Goal: Transaction & Acquisition: Purchase product/service

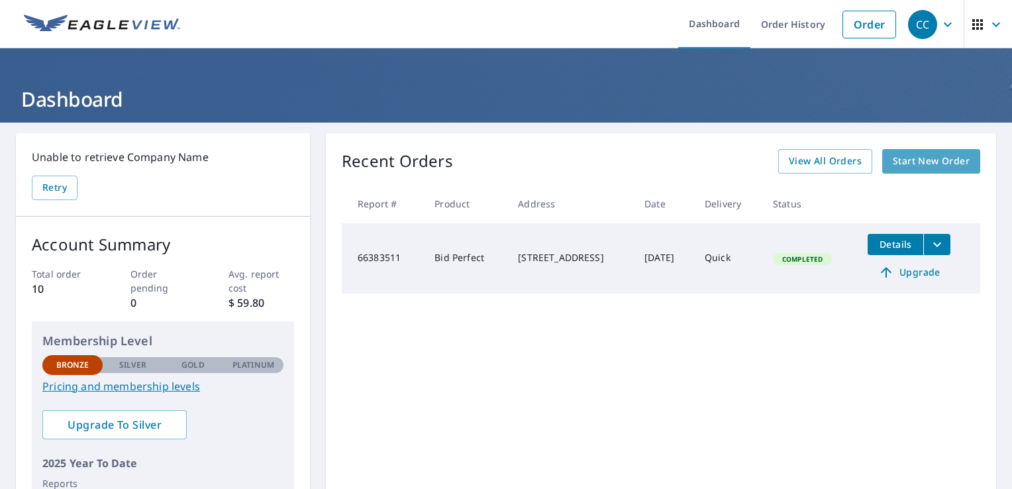
click at [918, 160] on span "Start New Order" at bounding box center [931, 161] width 77 height 17
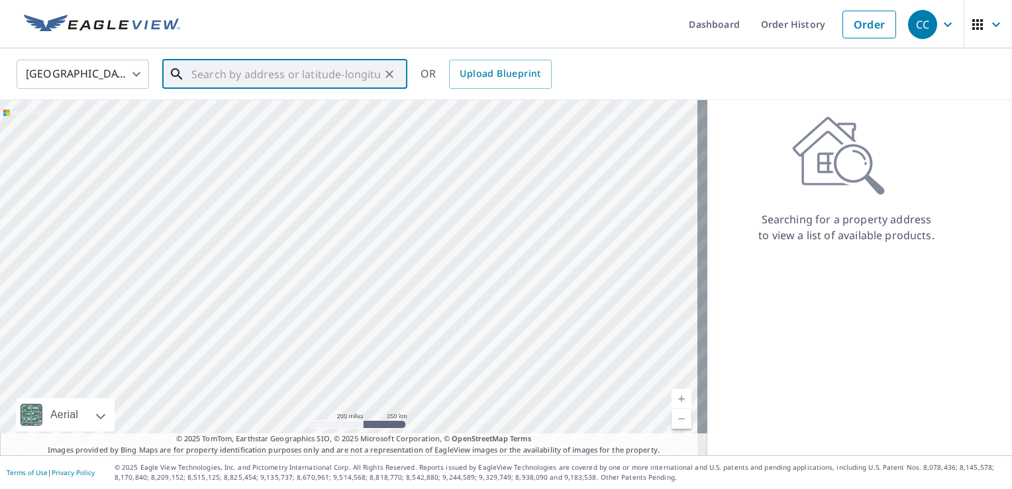
click at [289, 75] on input "text" at bounding box center [285, 74] width 189 height 37
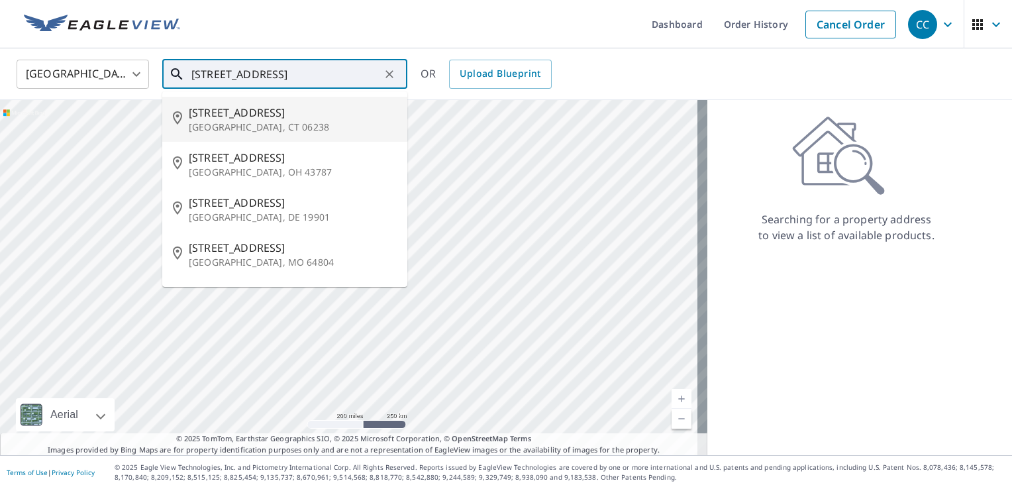
click at [226, 125] on p "[GEOGRAPHIC_DATA], CT 06238" at bounding box center [293, 127] width 208 height 13
type input "[STREET_ADDRESS]"
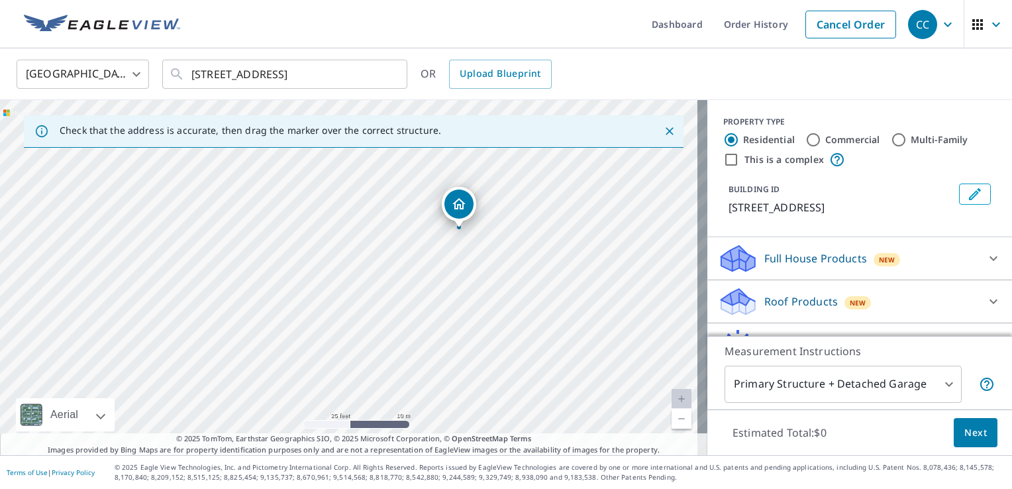
drag, startPoint x: 537, startPoint y: 200, endPoint x: 464, endPoint y: 315, distance: 136.1
click at [464, 315] on div "[STREET_ADDRESS]" at bounding box center [353, 277] width 707 height 355
click at [944, 387] on body "CC CC Dashboard Order History Cancel Order CC [GEOGRAPHIC_DATA] [GEOGRAPHIC_DAT…" at bounding box center [506, 244] width 1012 height 489
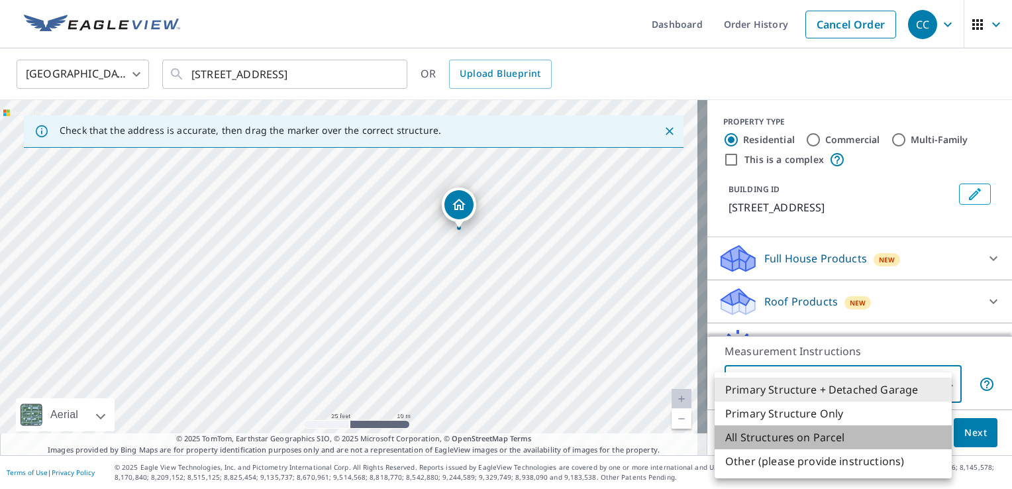
click at [805, 436] on li "All Structures on Parcel" at bounding box center [832, 437] width 237 height 24
type input "3"
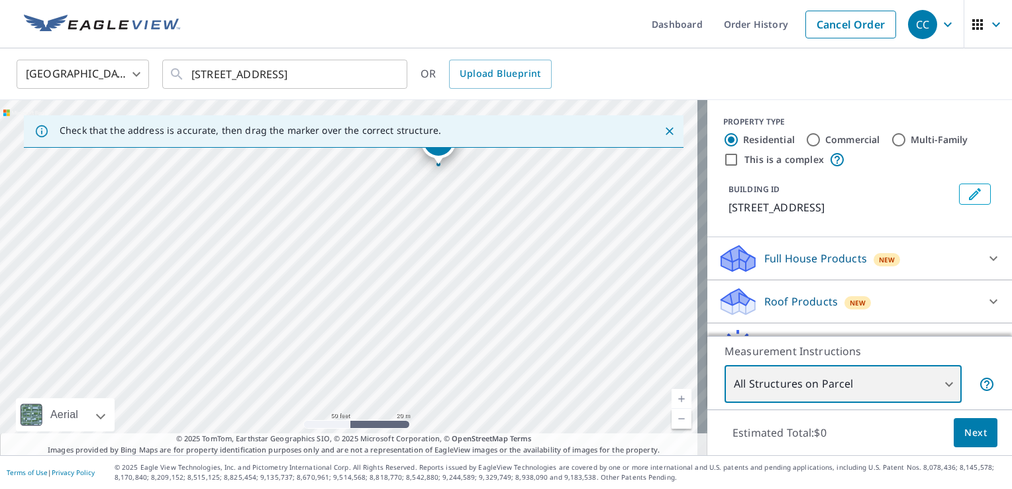
drag, startPoint x: 366, startPoint y: 336, endPoint x: 450, endPoint y: 189, distance: 169.9
click at [450, 189] on div "[STREET_ADDRESS]" at bounding box center [353, 277] width 707 height 355
drag, startPoint x: 421, startPoint y: 232, endPoint x: 400, endPoint y: 330, distance: 99.6
click at [400, 330] on div "[STREET_ADDRESS]" at bounding box center [353, 277] width 707 height 355
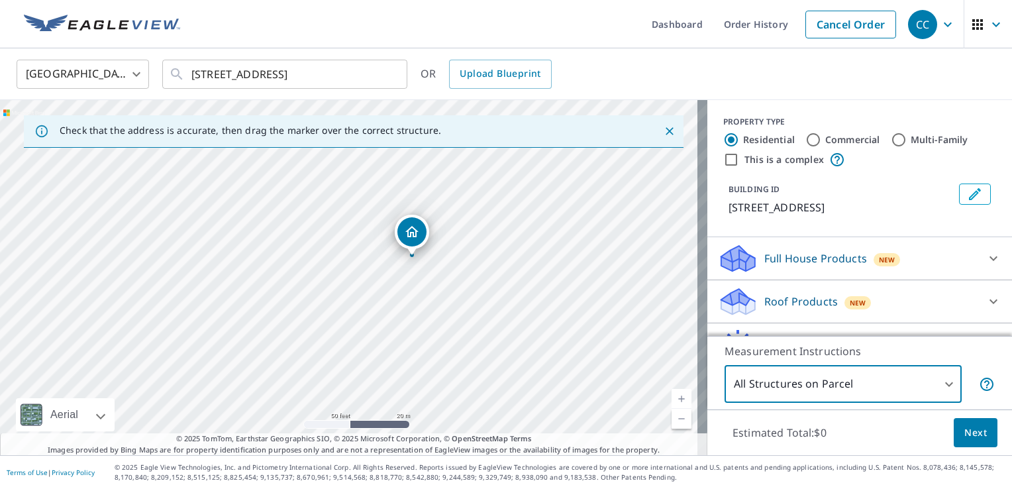
click at [965, 432] on span "Next" at bounding box center [975, 432] width 23 height 17
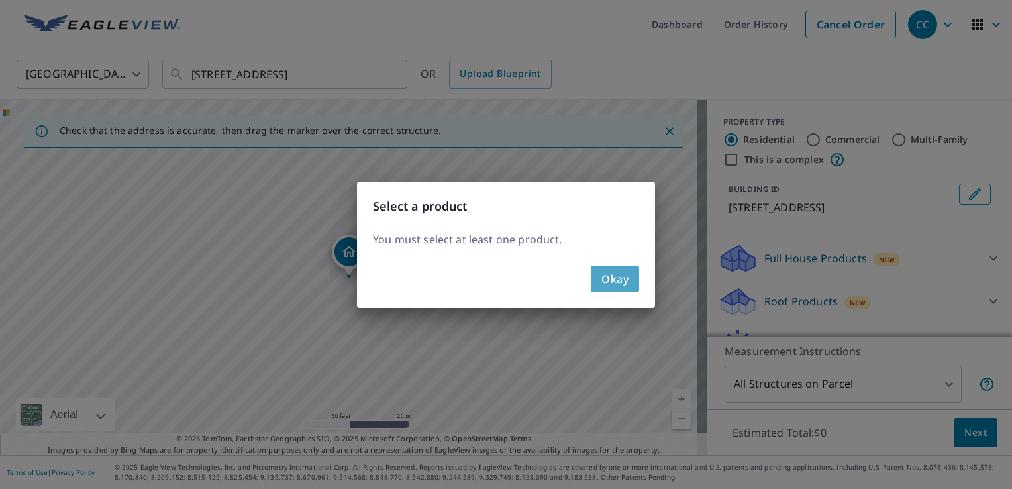
click at [609, 285] on span "Okay" at bounding box center [614, 279] width 27 height 19
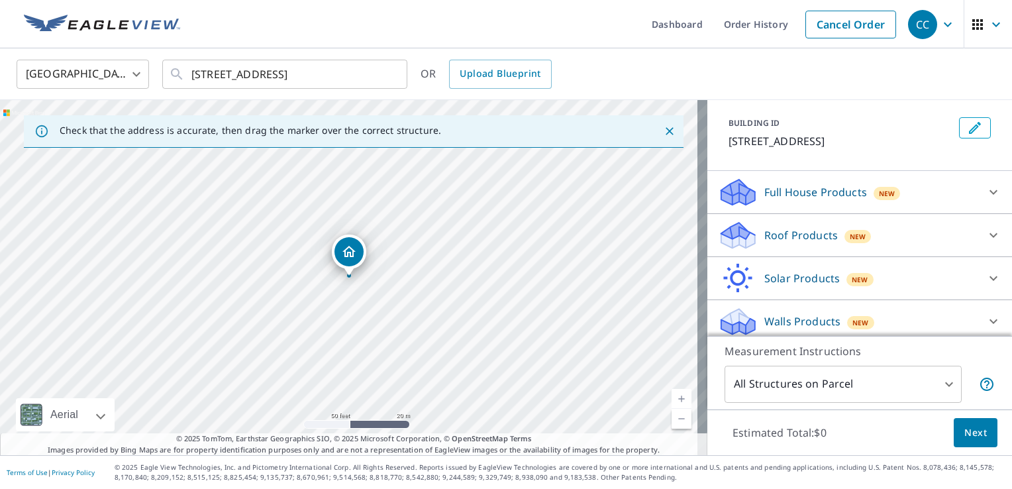
scroll to position [72, 0]
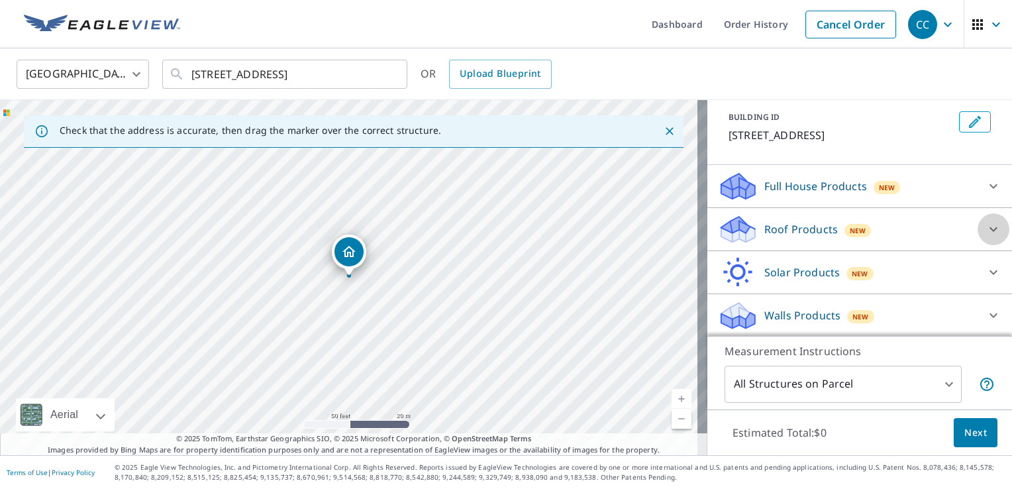
click at [985, 229] on icon at bounding box center [993, 229] width 16 height 16
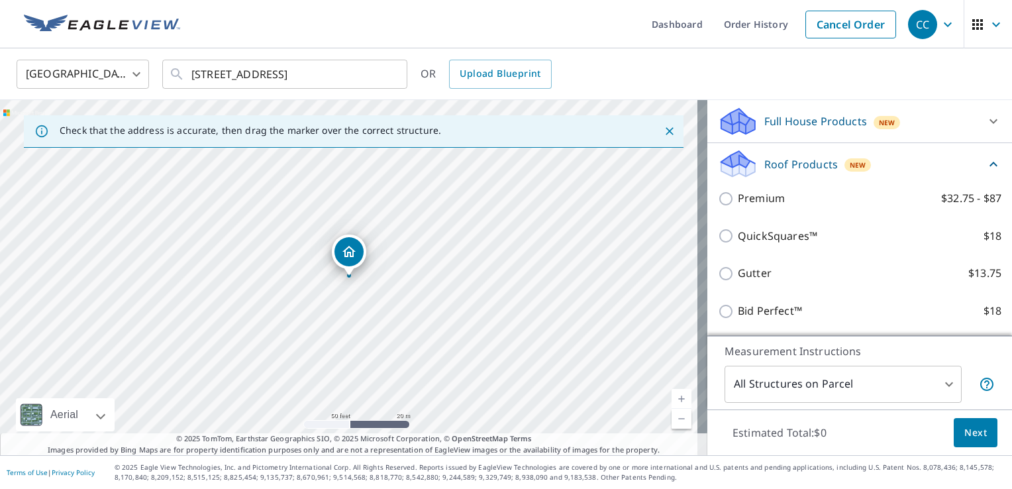
scroll to position [138, 0]
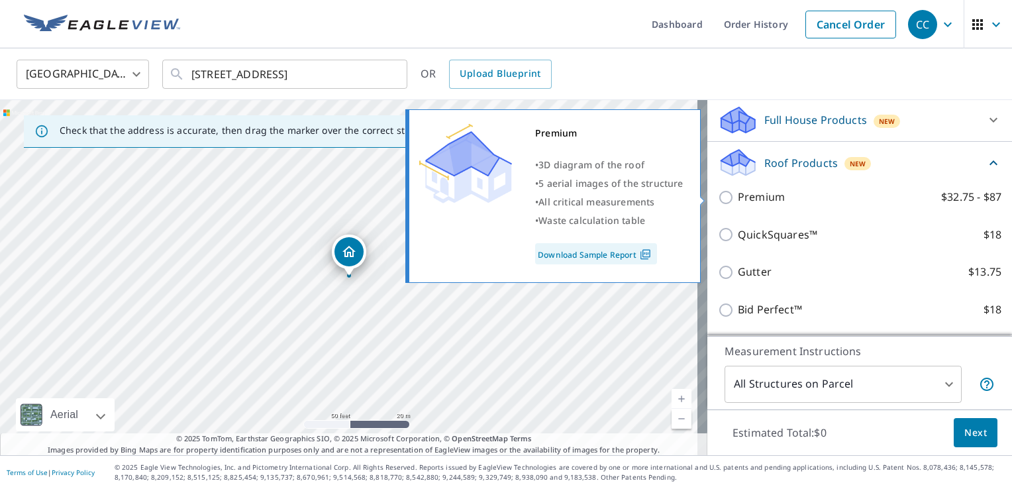
click at [628, 261] on link "Download Sample Report" at bounding box center [596, 253] width 122 height 21
click at [742, 197] on p "Premium" at bounding box center [761, 197] width 47 height 17
click at [738, 197] on input "Premium $32.75 - $87" at bounding box center [728, 197] width 20 height 16
checkbox input "true"
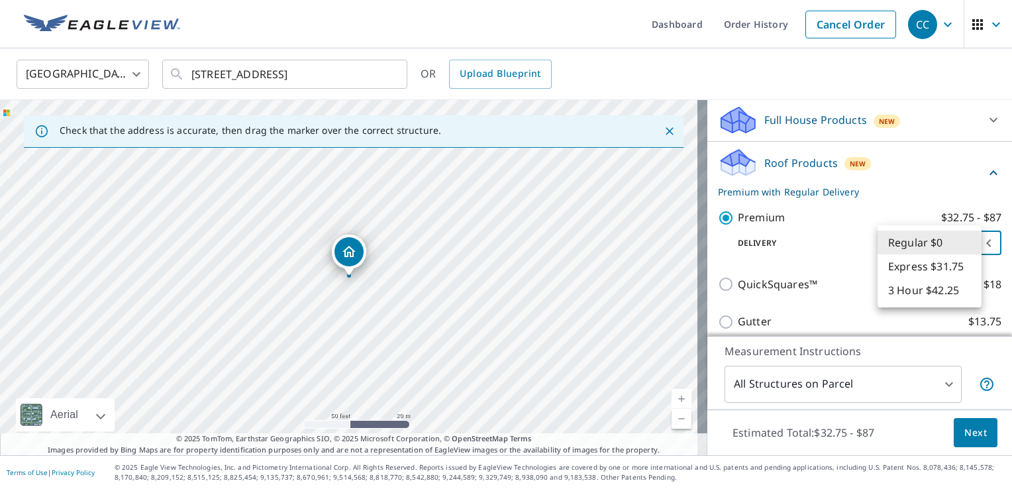
click at [969, 239] on body "CC CC Dashboard Order History Cancel Order CC [GEOGRAPHIC_DATA] [GEOGRAPHIC_DAT…" at bounding box center [506, 244] width 1012 height 489
click at [969, 239] on li "Regular $0" at bounding box center [929, 242] width 104 height 24
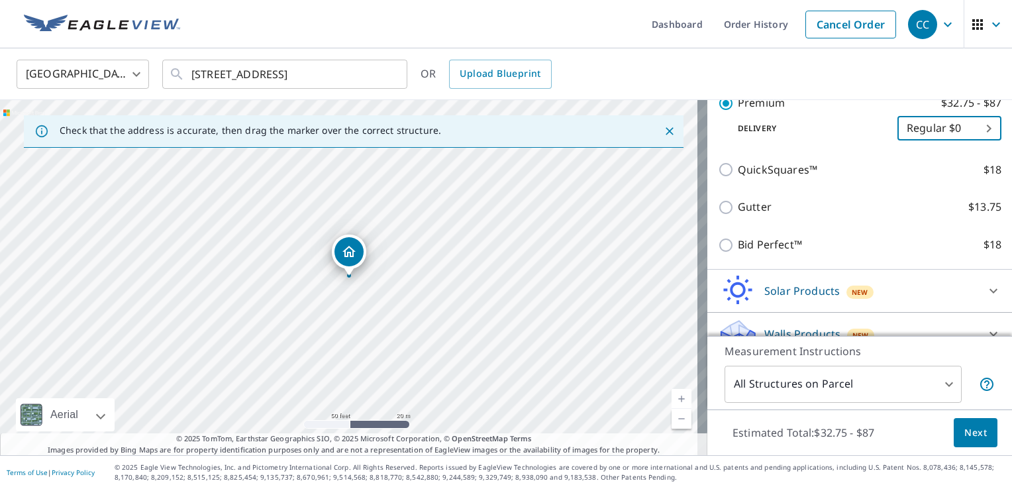
scroll to position [271, 0]
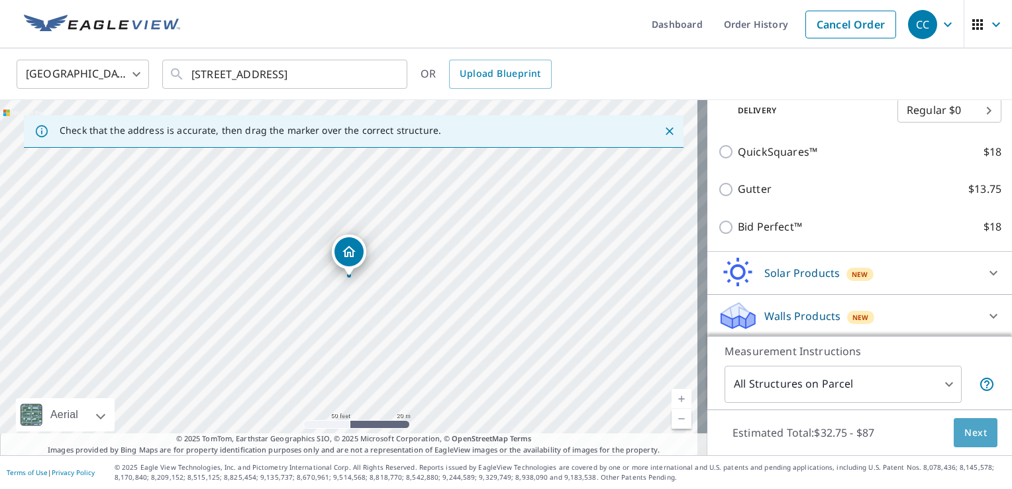
click at [974, 442] on button "Next" at bounding box center [976, 433] width 44 height 30
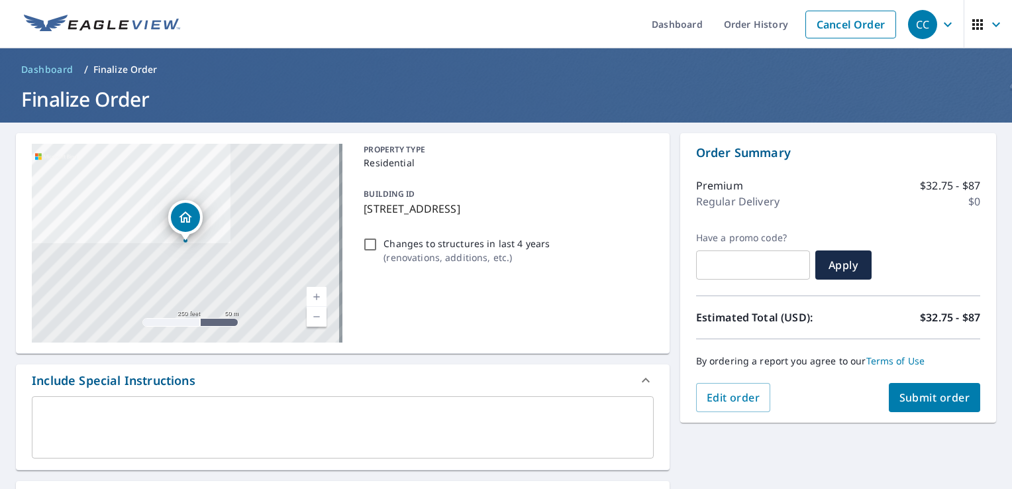
click at [930, 396] on span "Submit order" at bounding box center [934, 397] width 71 height 15
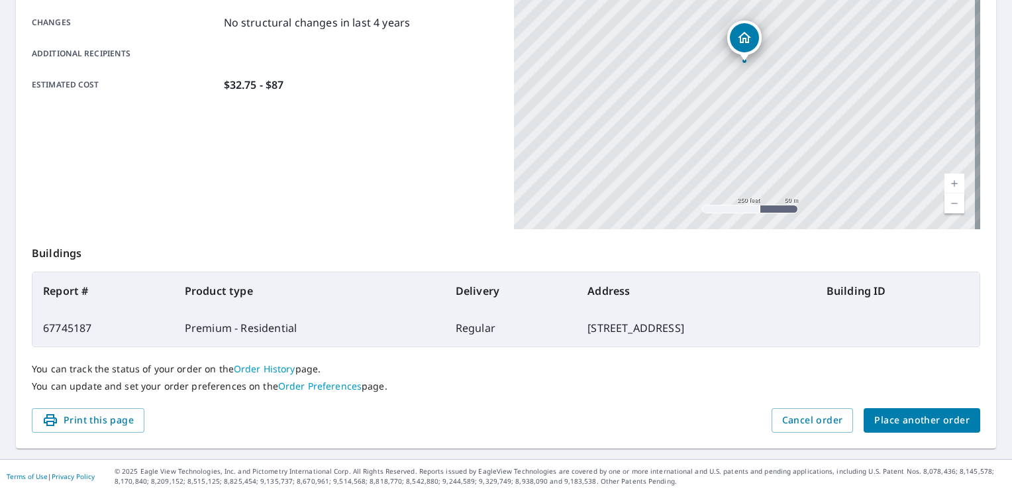
scroll to position [289, 0]
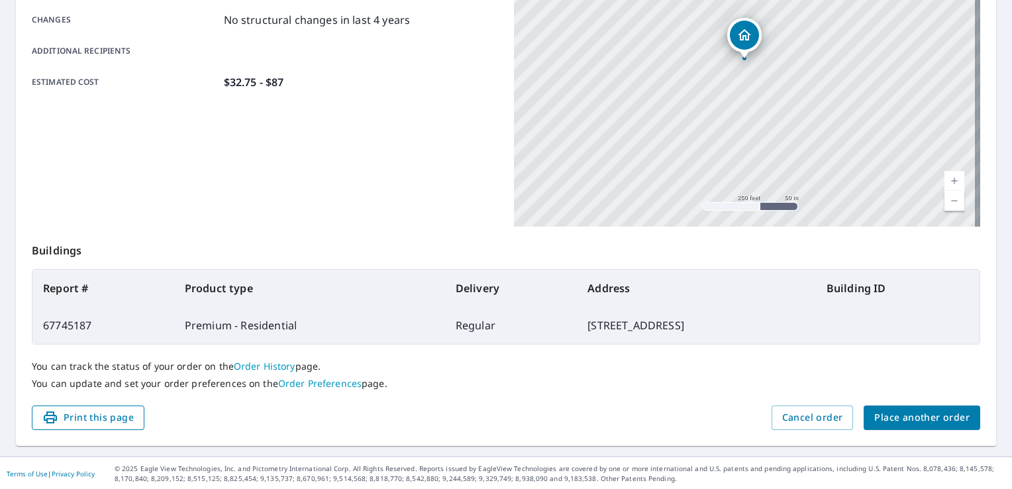
click at [105, 421] on span "Print this page" at bounding box center [87, 417] width 91 height 17
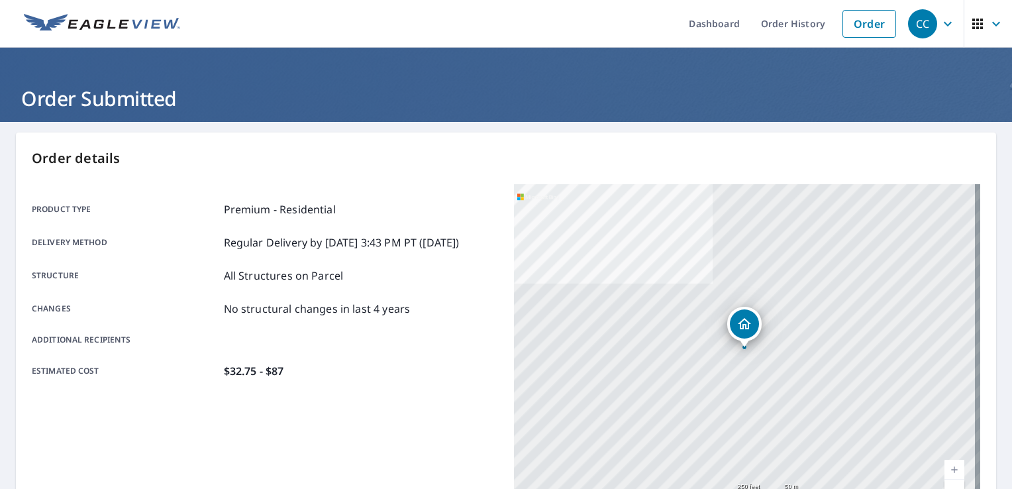
scroll to position [0, 0]
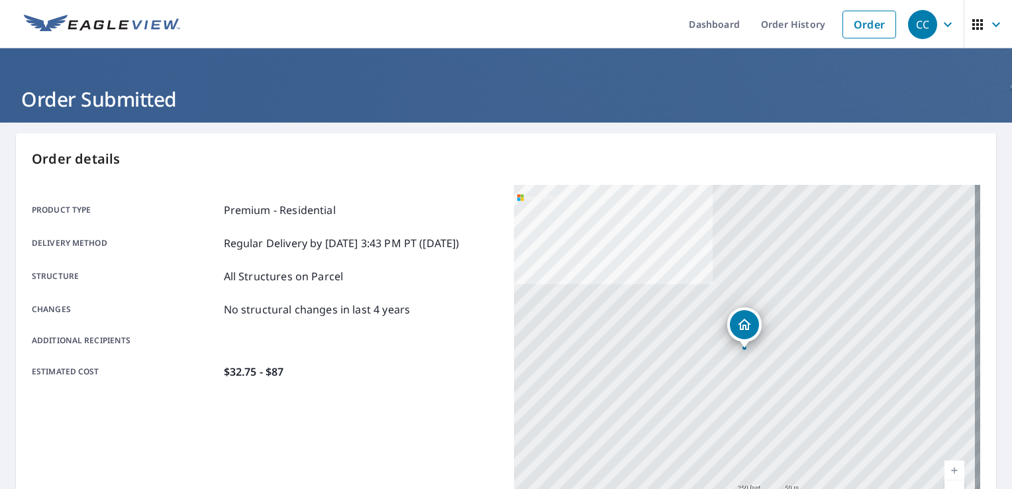
click at [944, 23] on icon "button" at bounding box center [948, 24] width 8 height 5
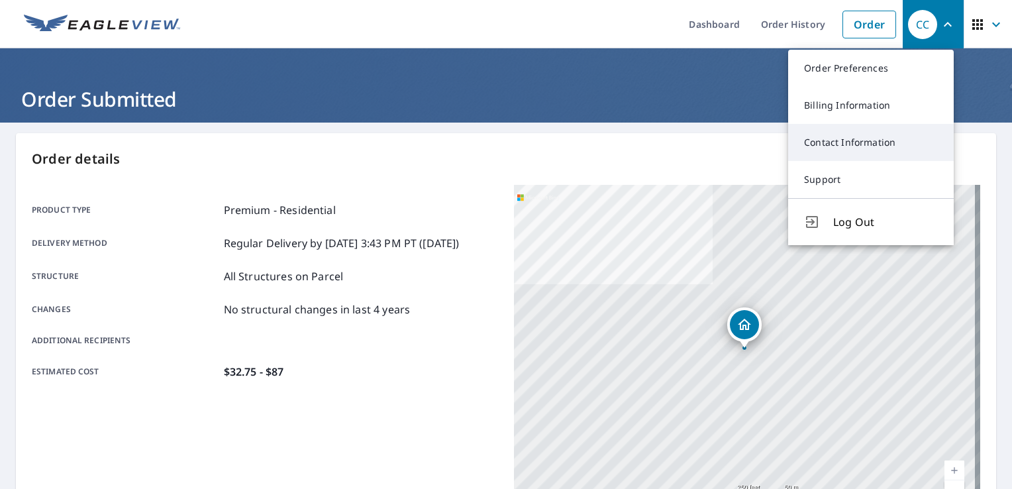
click at [869, 144] on link "Contact Information" at bounding box center [871, 142] width 166 height 37
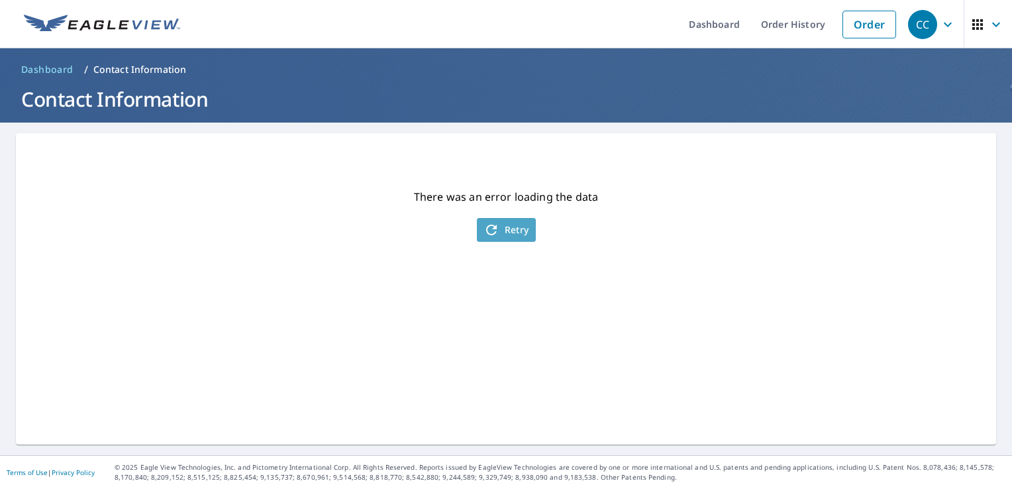
click at [509, 234] on span "Retry" at bounding box center [506, 230] width 46 height 16
click at [498, 226] on span "Retry" at bounding box center [506, 230] width 46 height 16
click at [940, 23] on icon "button" at bounding box center [948, 25] width 16 height 16
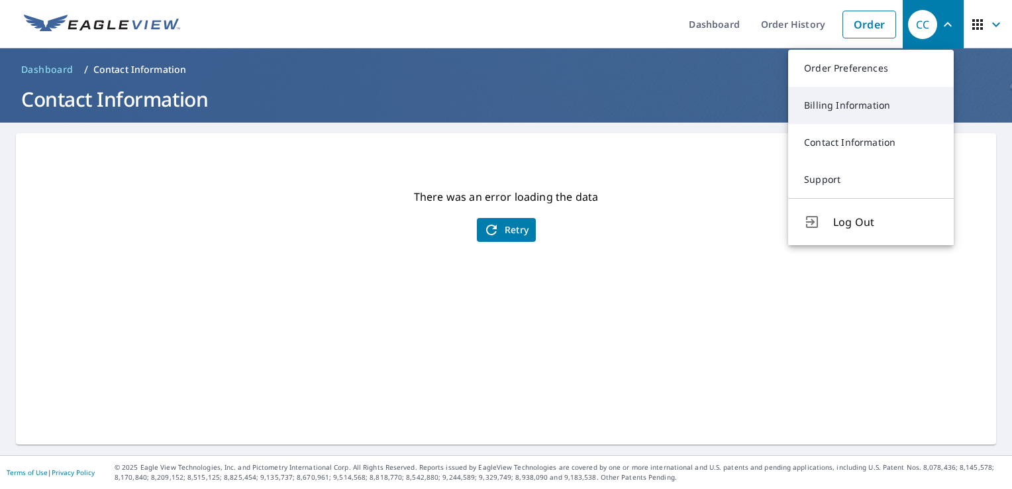
click at [865, 104] on link "Billing Information" at bounding box center [871, 105] width 166 height 37
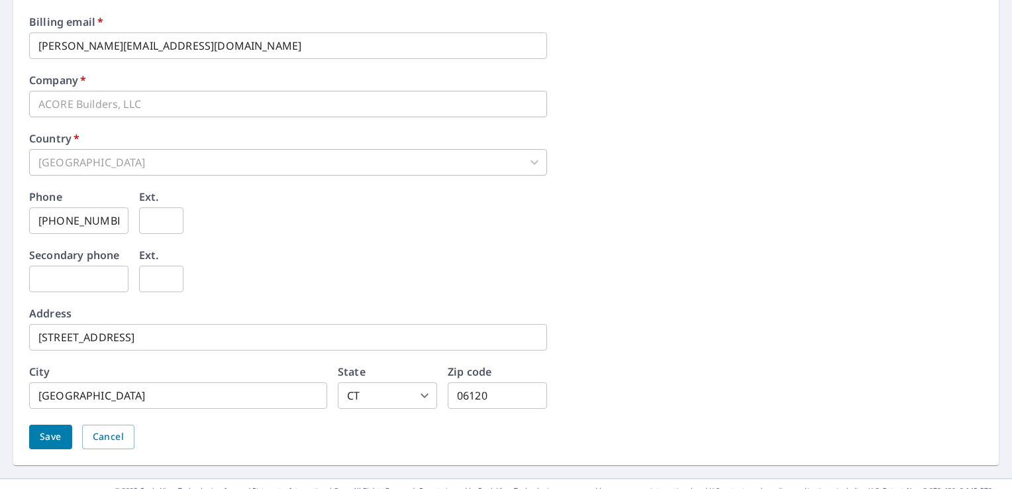
scroll to position [633, 0]
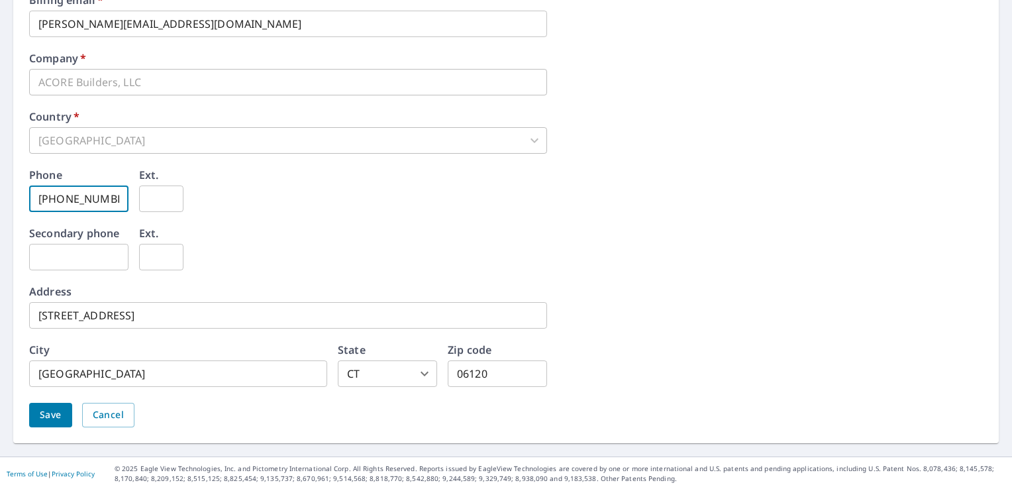
drag, startPoint x: 63, startPoint y: 197, endPoint x: 132, endPoint y: 207, distance: 69.6
click at [131, 207] on div "Phone [PHONE_NUMBER] ​ Ext. ​" at bounding box center [506, 199] width 954 height 58
type input "[PHONE_NUMBER]"
click at [53, 415] on span "Save" at bounding box center [51, 415] width 22 height 17
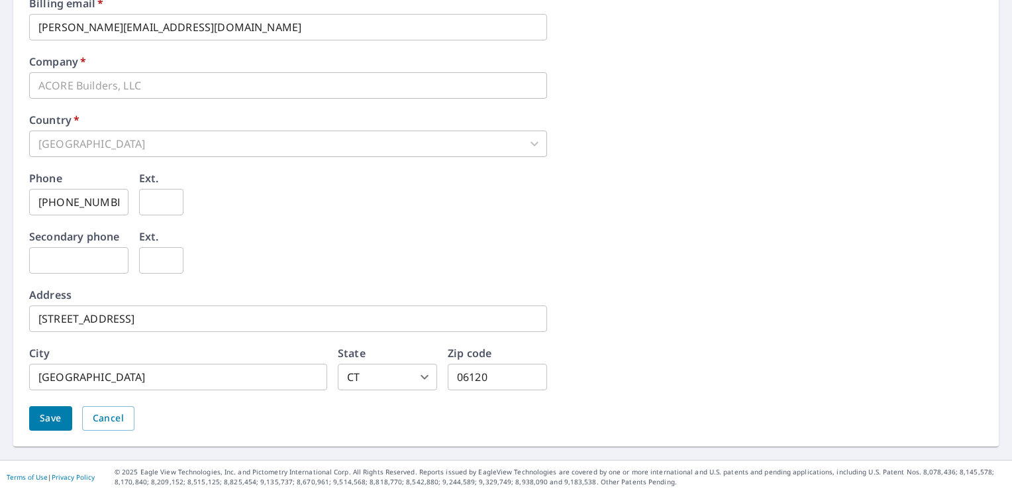
scroll to position [665, 0]
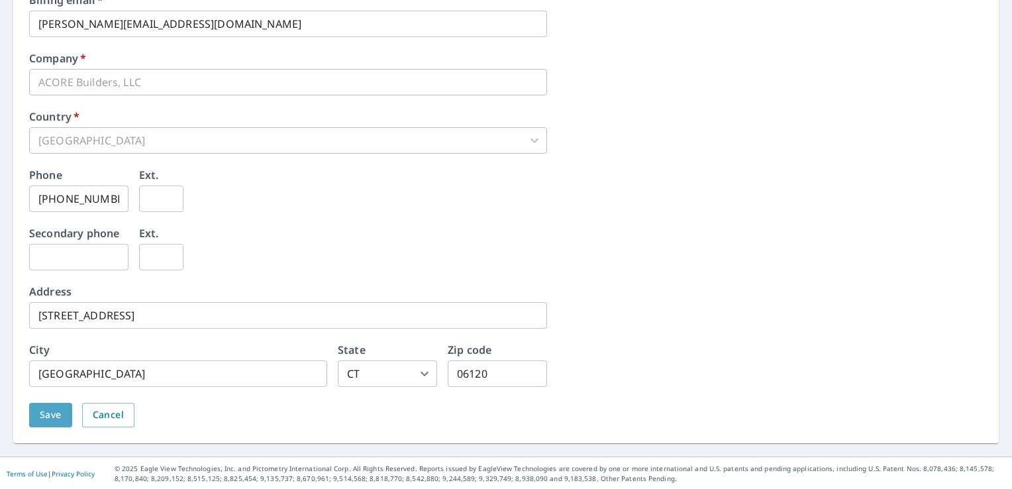
click at [59, 410] on span "Save" at bounding box center [51, 415] width 22 height 17
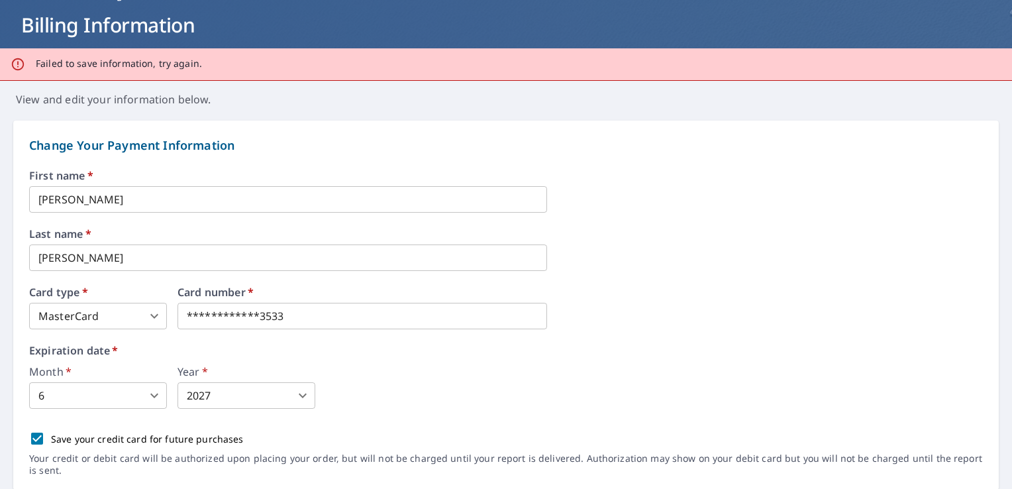
scroll to position [0, 0]
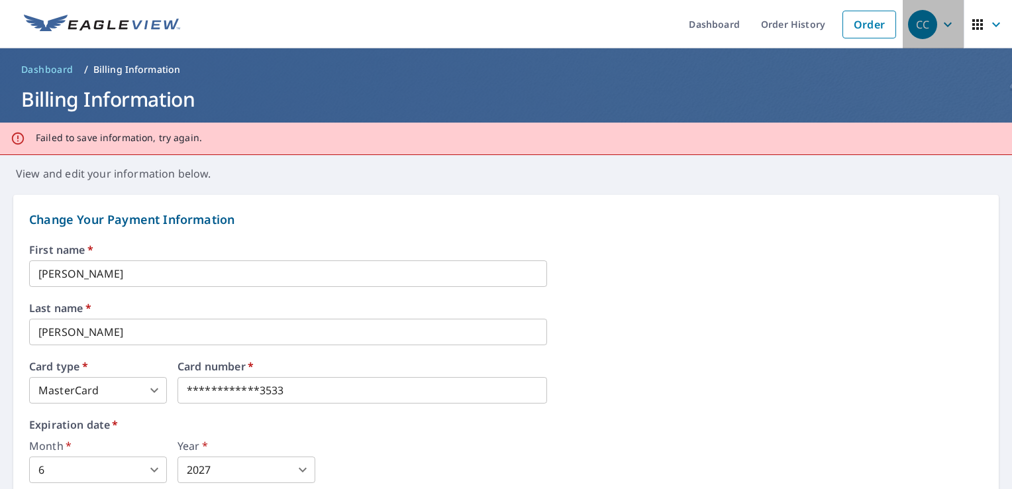
click at [940, 23] on icon "button" at bounding box center [948, 25] width 16 height 16
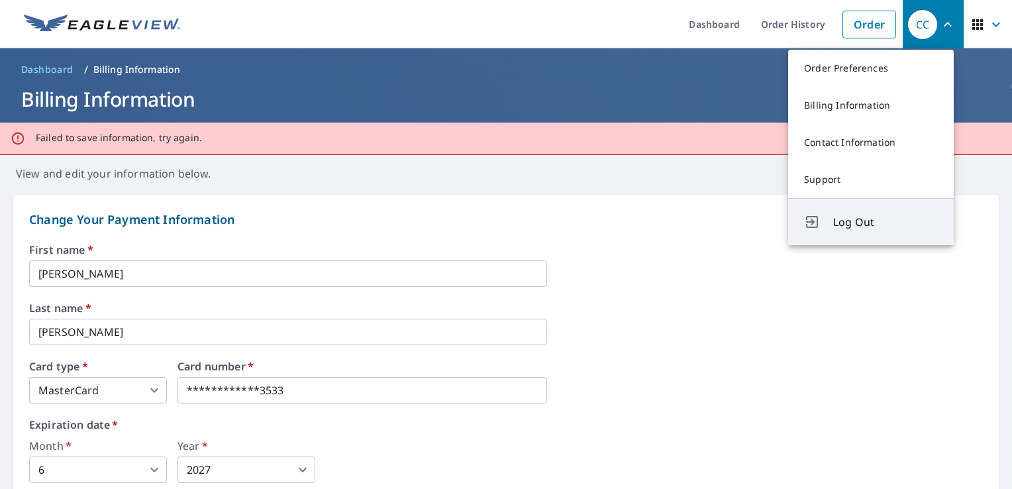
click at [848, 217] on span "Log Out" at bounding box center [885, 222] width 105 height 16
